Goal: Information Seeking & Learning: Learn about a topic

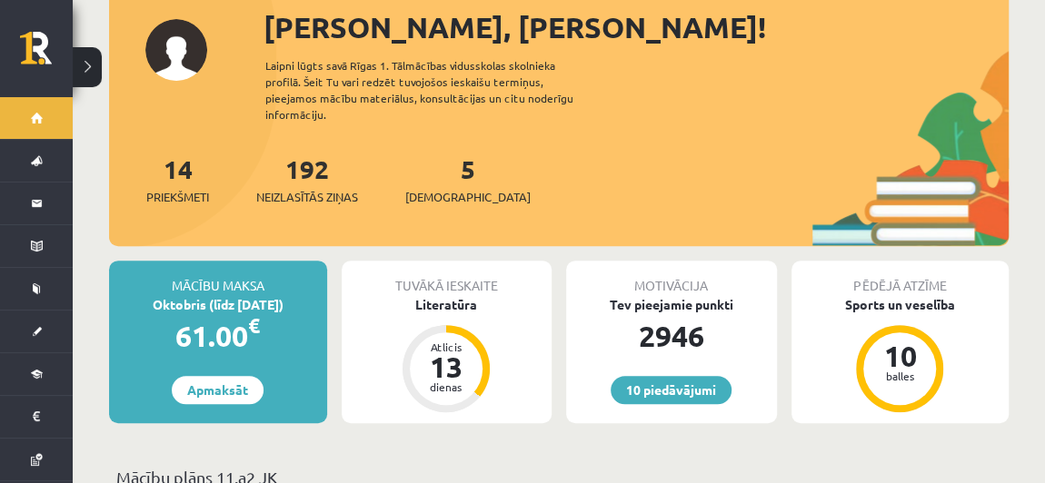
scroll to position [224, 0]
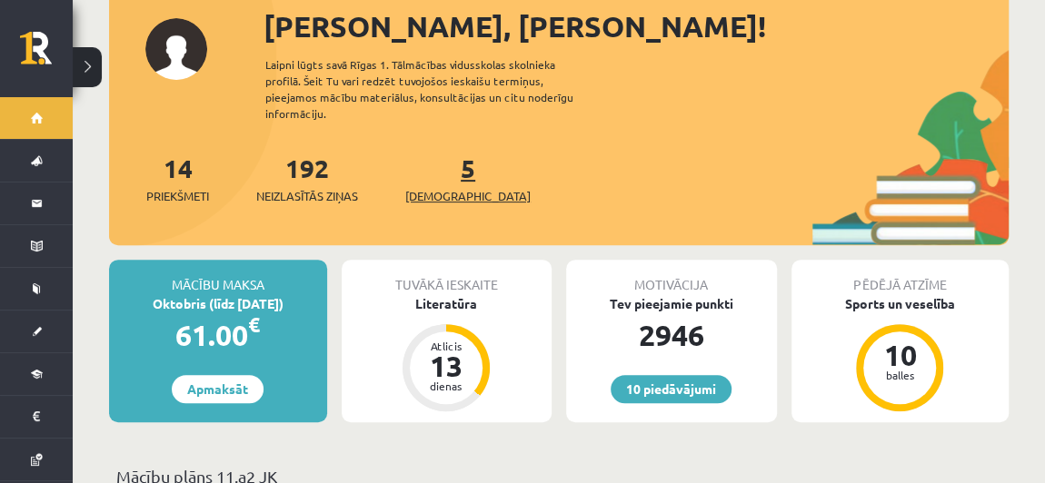
click at [434, 160] on link "5 Ieskaites" at bounding box center [467, 179] width 125 height 54
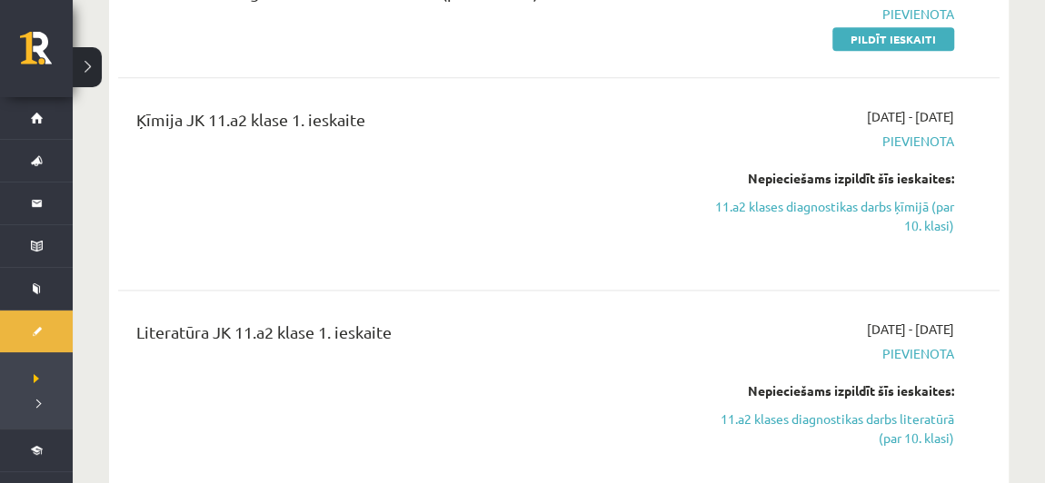
scroll to position [1162, 0]
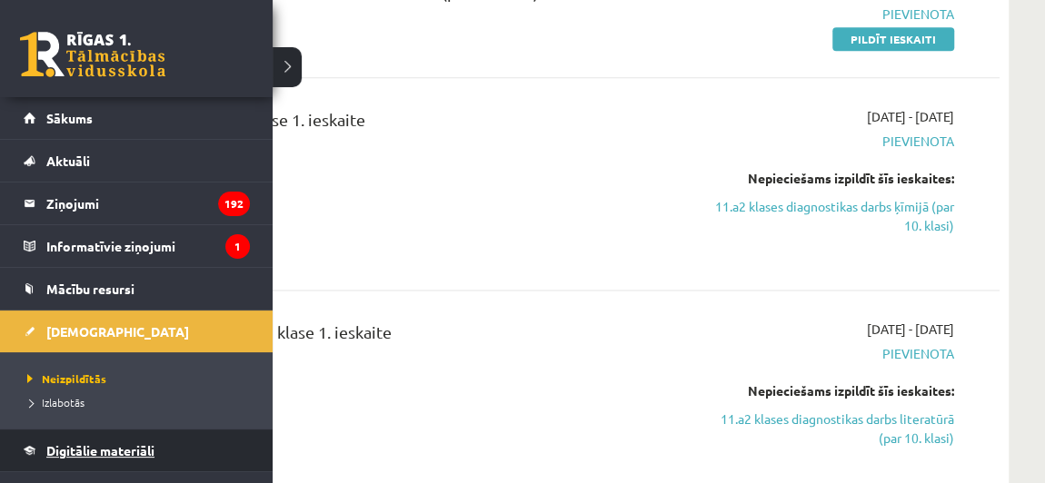
click at [113, 439] on link "Digitālie materiāli" at bounding box center [137, 451] width 226 height 42
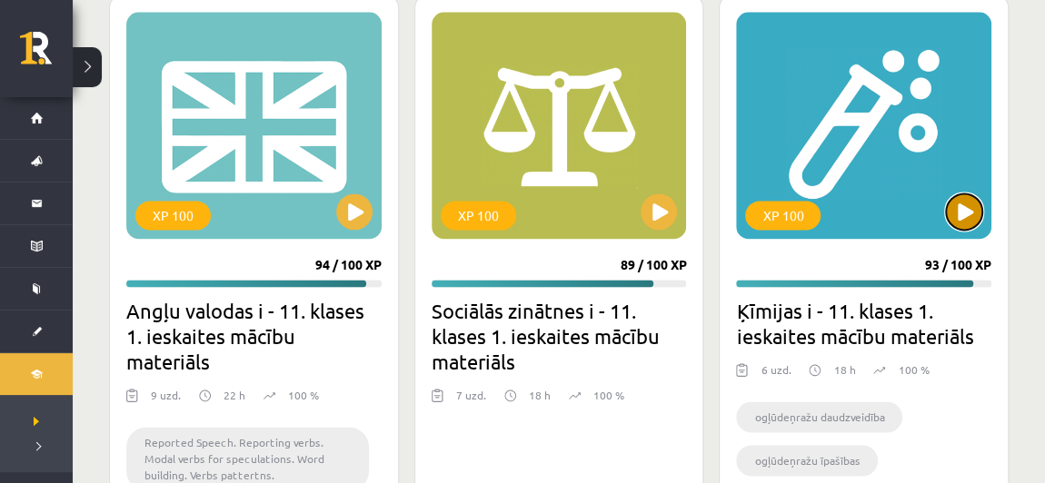
click at [967, 207] on button at bounding box center [964, 212] width 36 height 36
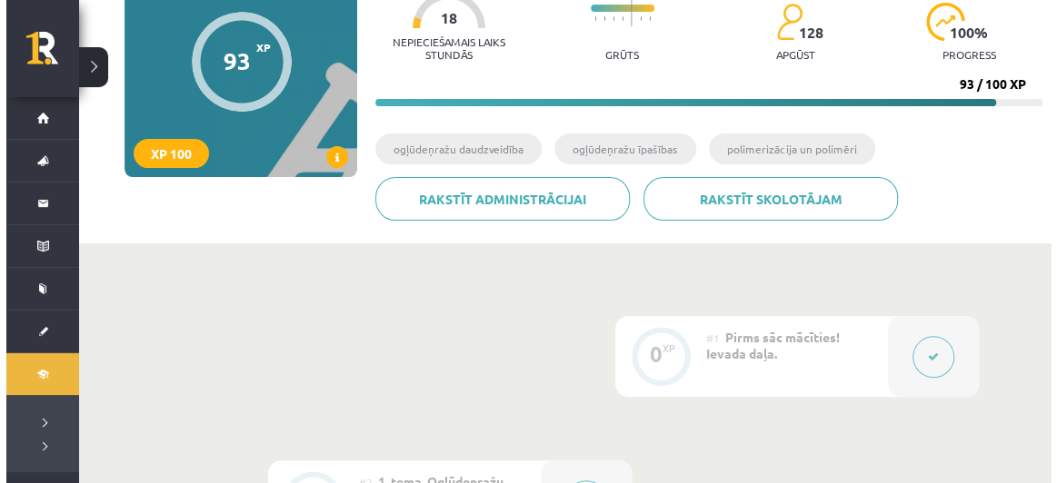
scroll to position [193, 0]
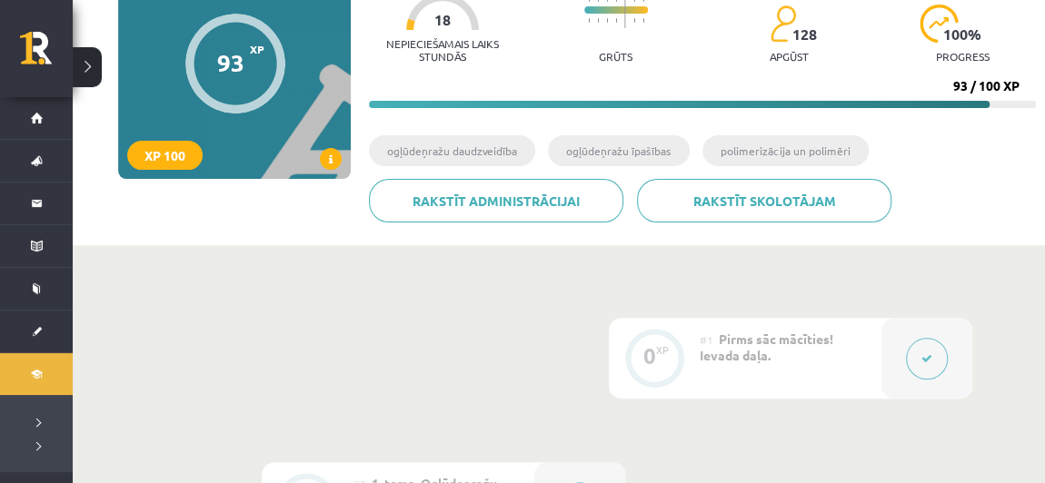
click at [942, 371] on div at bounding box center [927, 358] width 91 height 81
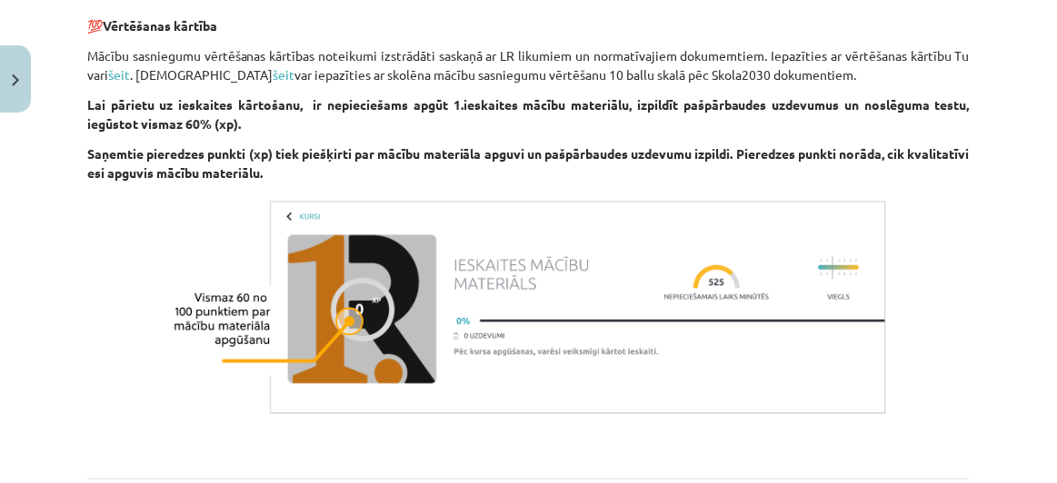
scroll to position [1349, 0]
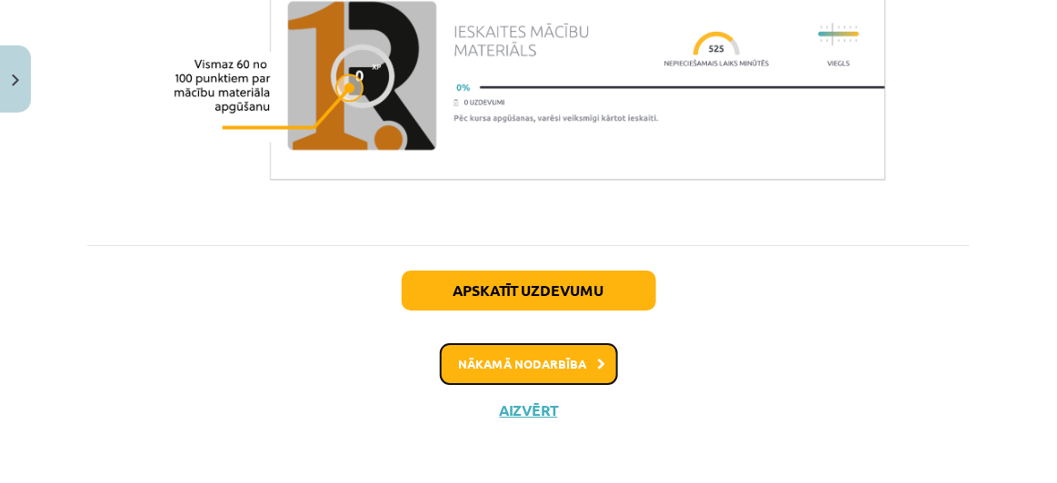
click at [581, 355] on button "Nākamā nodarbība" at bounding box center [529, 365] width 178 height 42
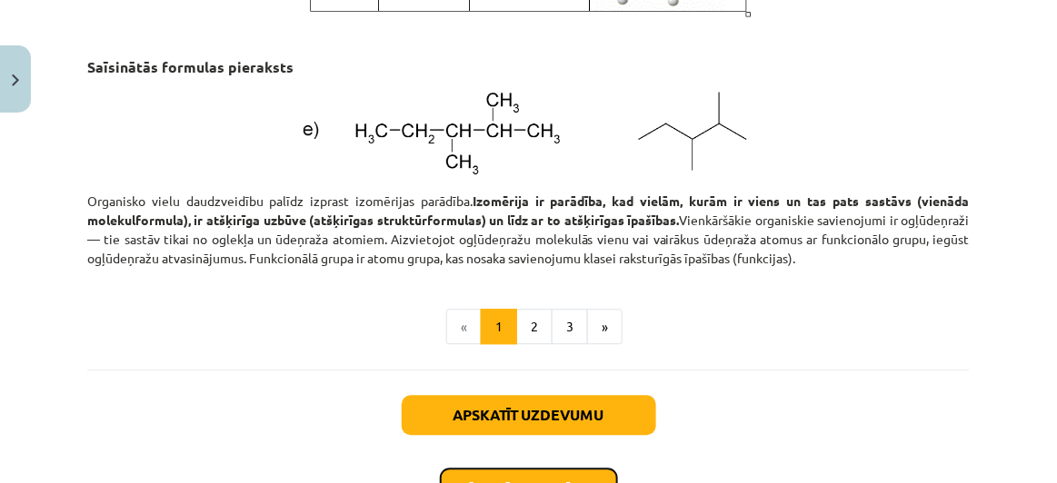
scroll to position [2665, 0]
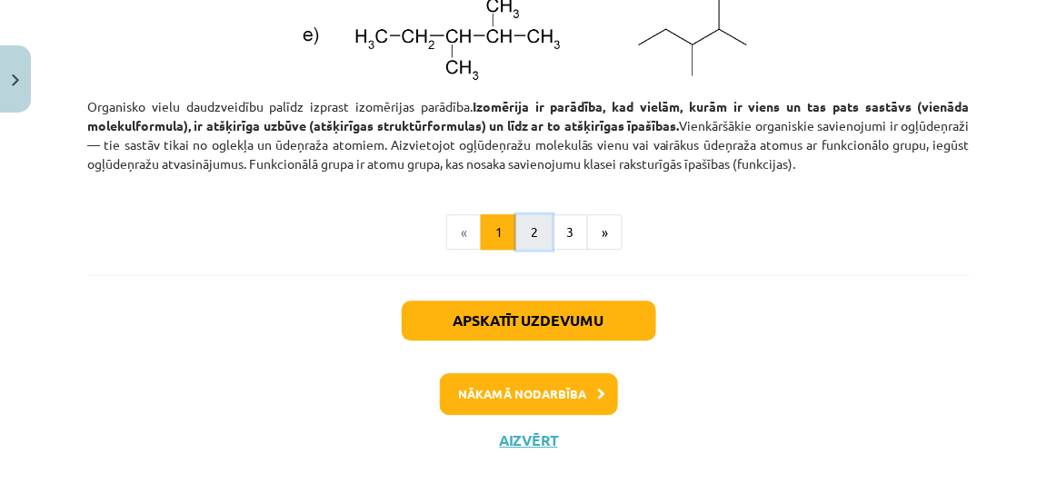
click at [530, 249] on button "2" at bounding box center [534, 232] width 36 height 36
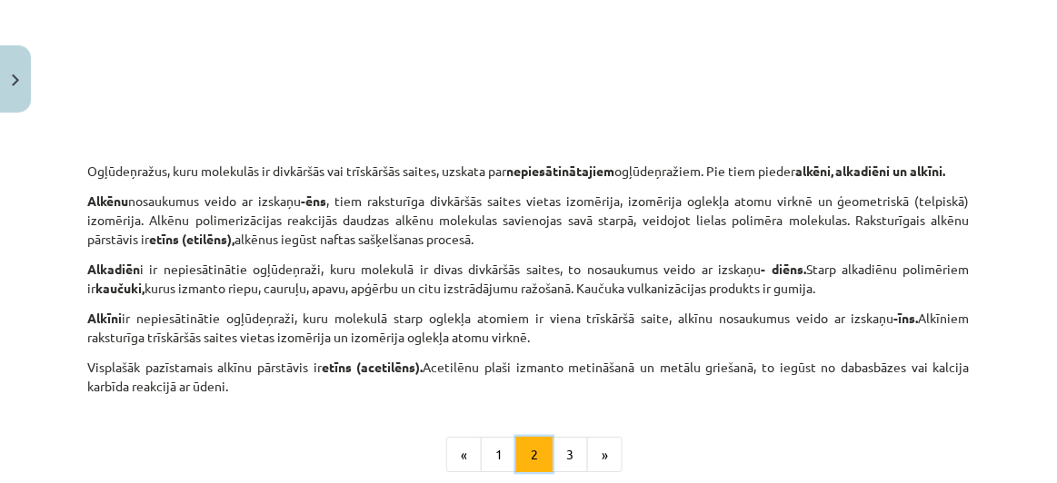
scroll to position [2973, 0]
